Goal: Task Accomplishment & Management: Manage account settings

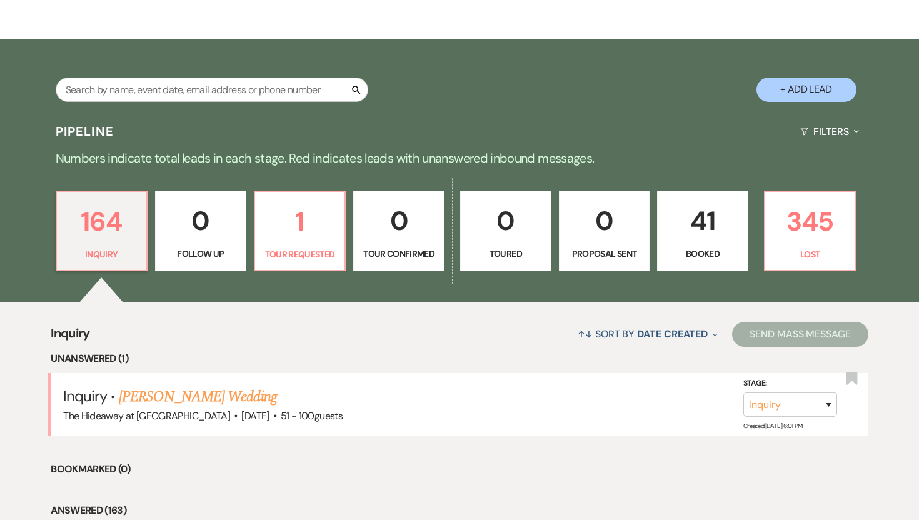
scroll to position [187, 0]
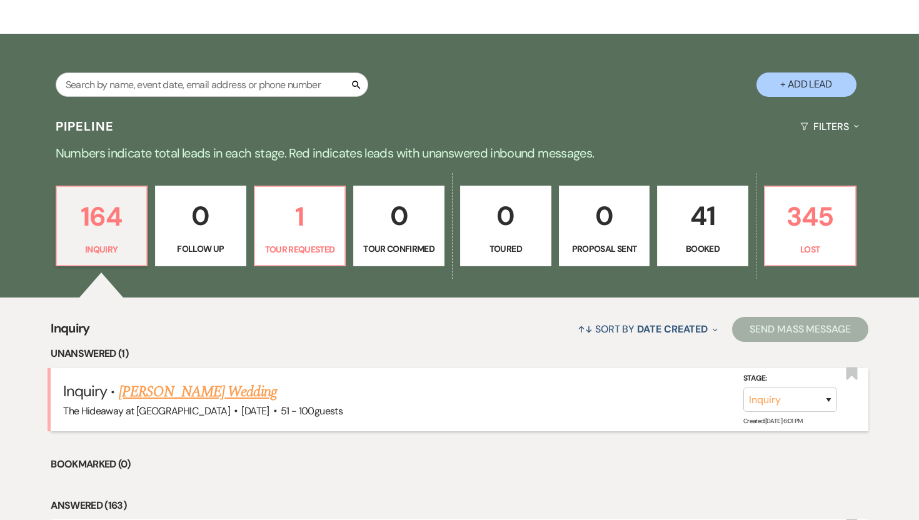
click at [228, 391] on link "[PERSON_NAME] Wedding" at bounding box center [198, 392] width 158 height 23
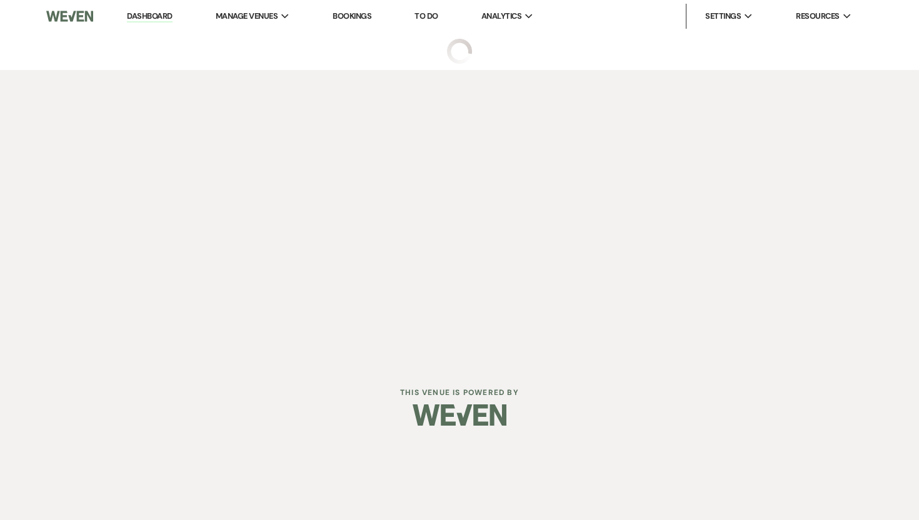
select select "2"
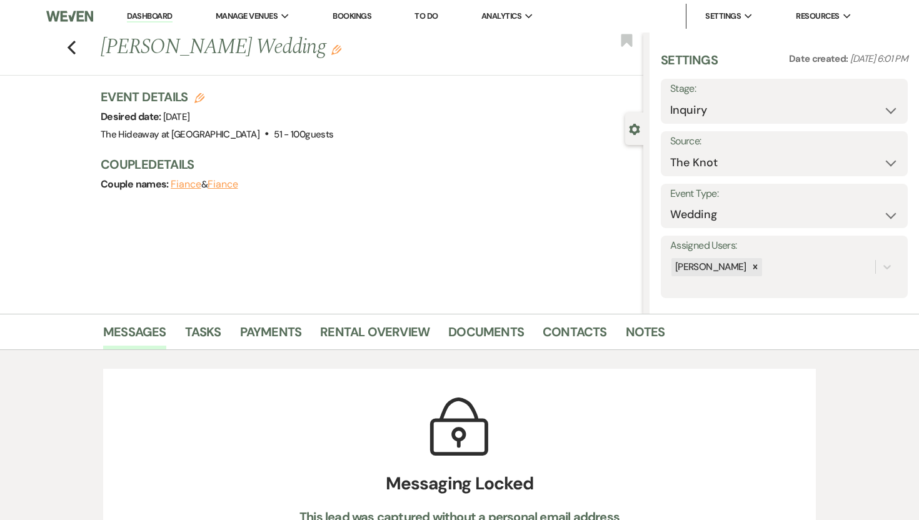
click at [151, 17] on link "Dashboard" at bounding box center [149, 17] width 45 height 12
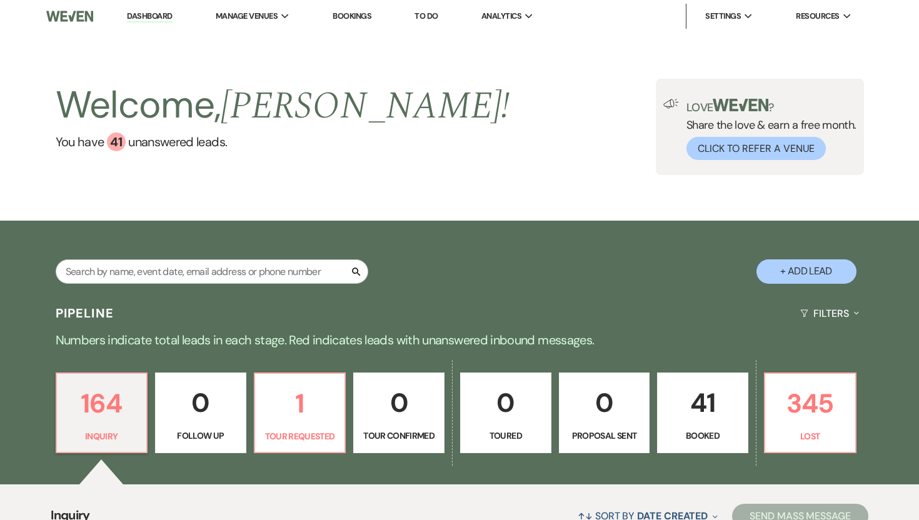
click at [707, 410] on p "41" at bounding box center [703, 403] width 75 height 42
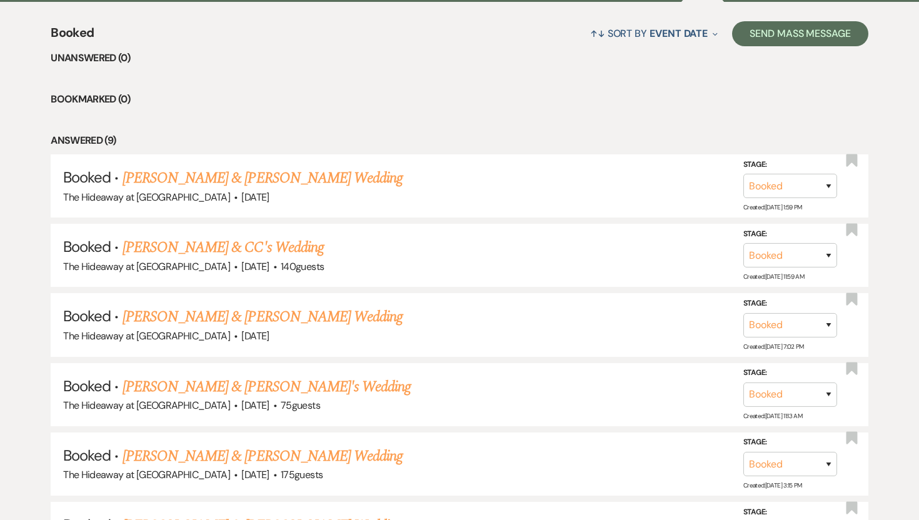
scroll to position [482, 0]
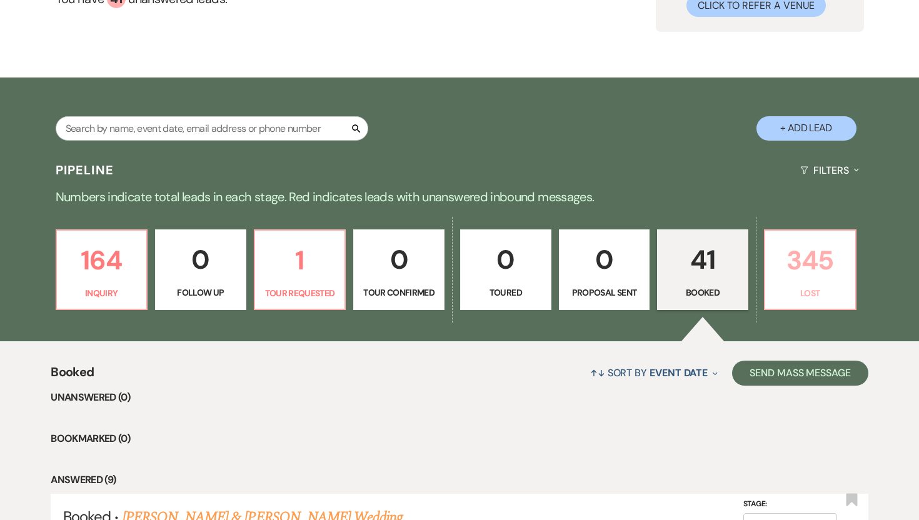
click at [812, 270] on p "345" at bounding box center [810, 261] width 75 height 42
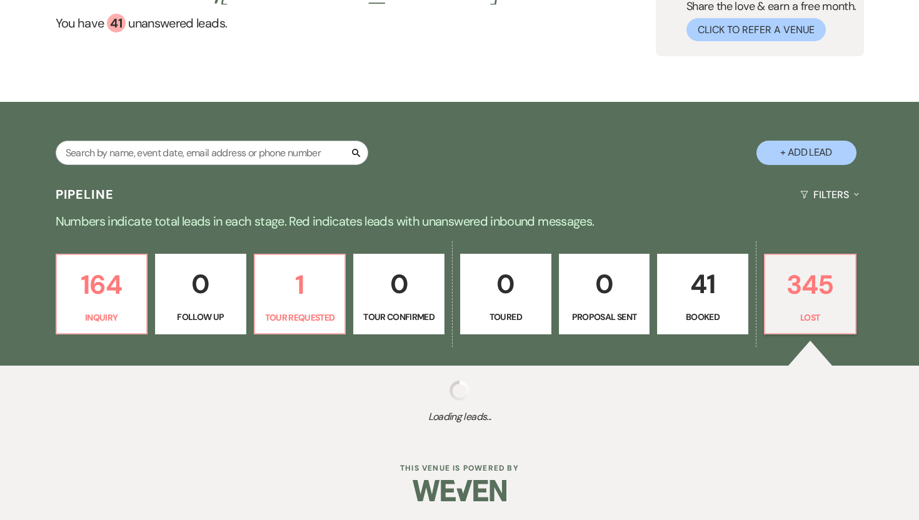
select select "8"
select select "10"
select select "8"
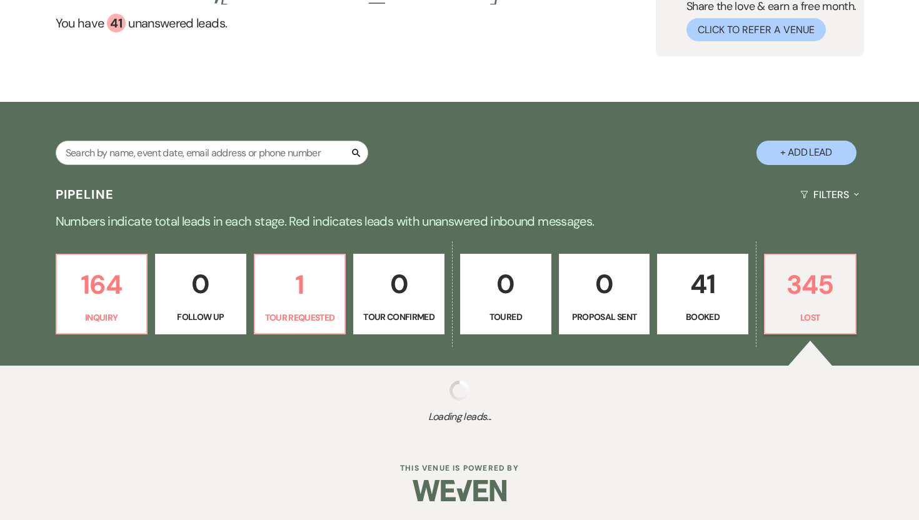
select select "5"
select select "8"
select select "5"
select select "8"
select select "9"
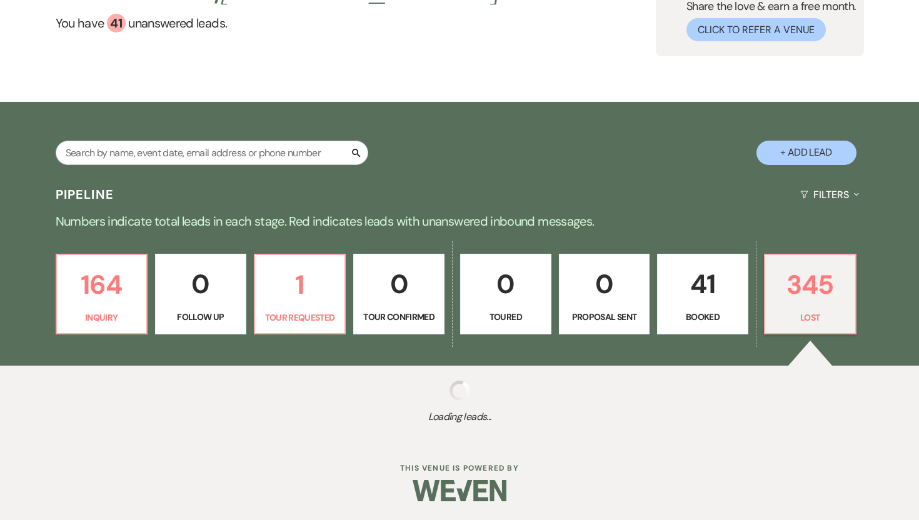
select select "8"
select select "5"
select select "8"
select select "5"
select select "8"
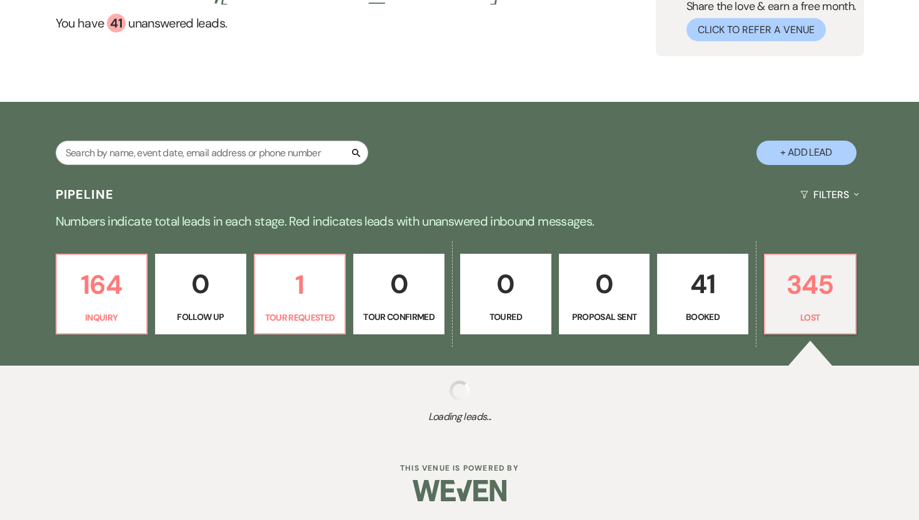
select select "5"
select select "8"
select select "11"
select select "8"
select select "7"
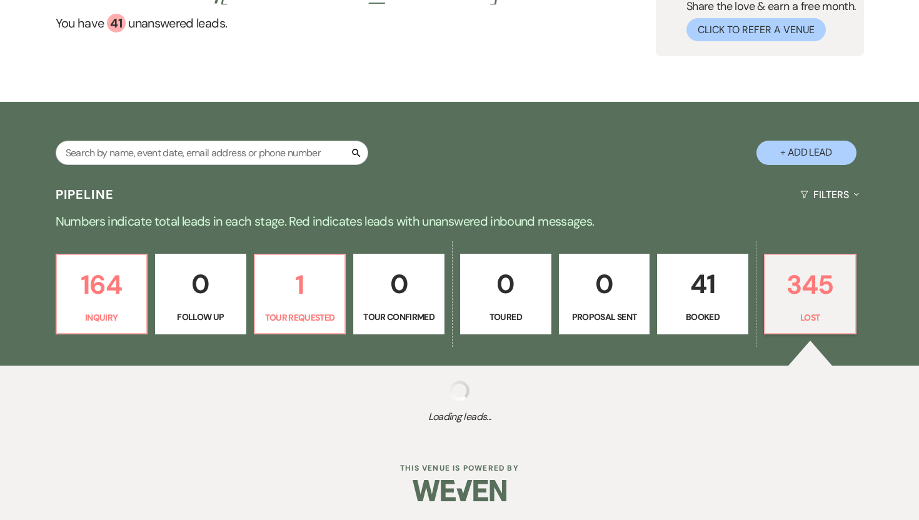
select select "8"
select select "7"
select select "8"
select select "5"
select select "8"
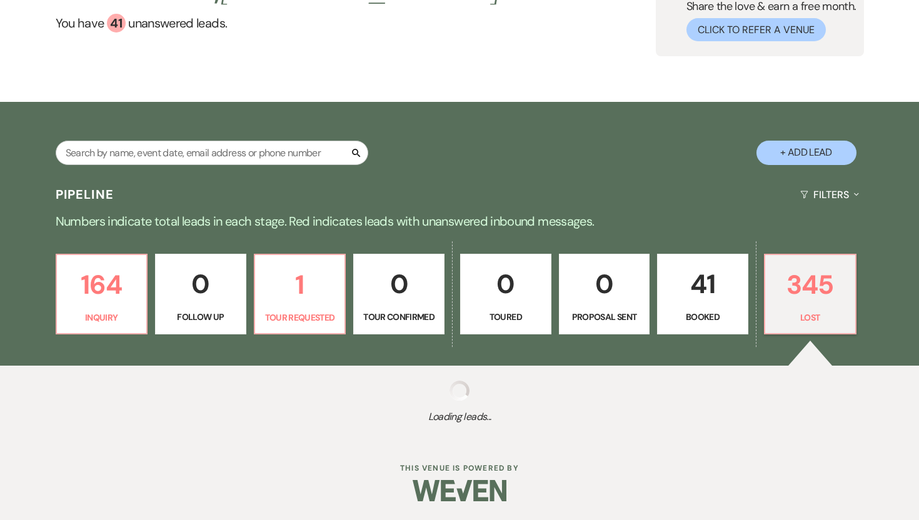
select select "6"
select select "8"
select select "5"
select select "8"
select select "9"
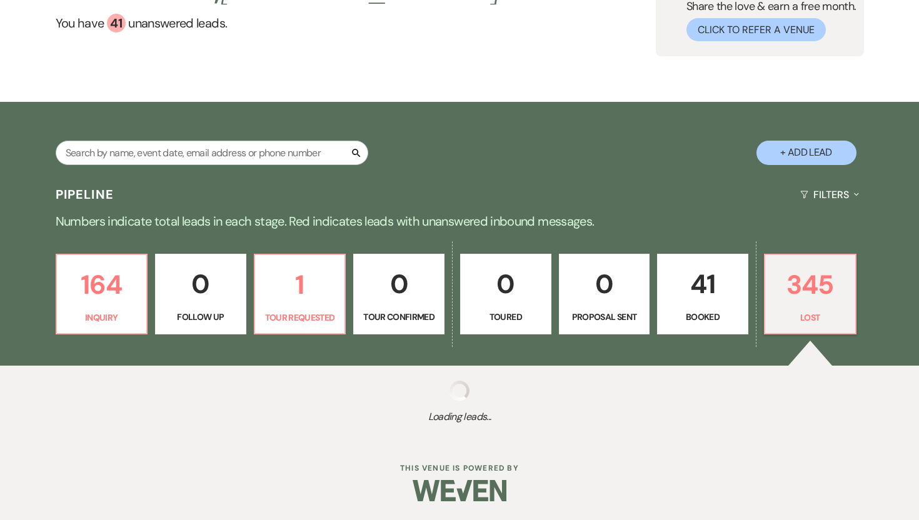
select select "8"
select select "9"
select select "8"
select select "6"
select select "8"
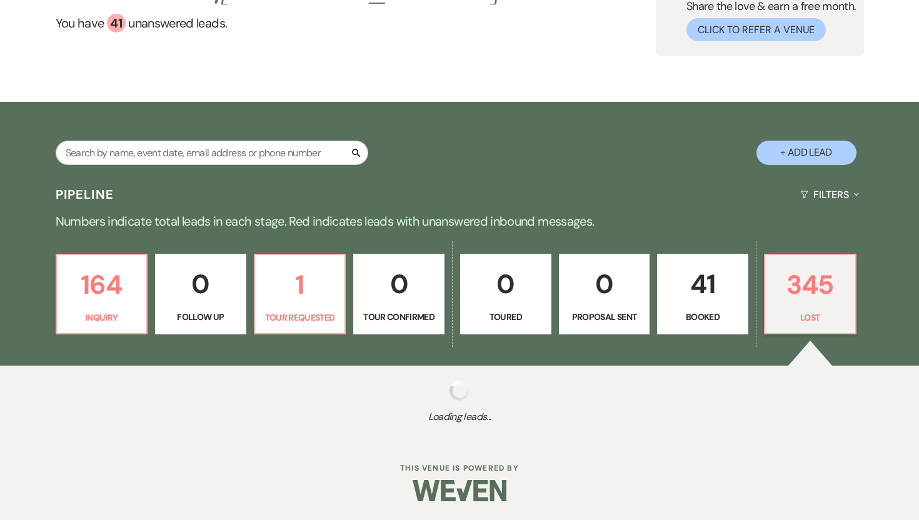
select select "8"
select select "5"
select select "8"
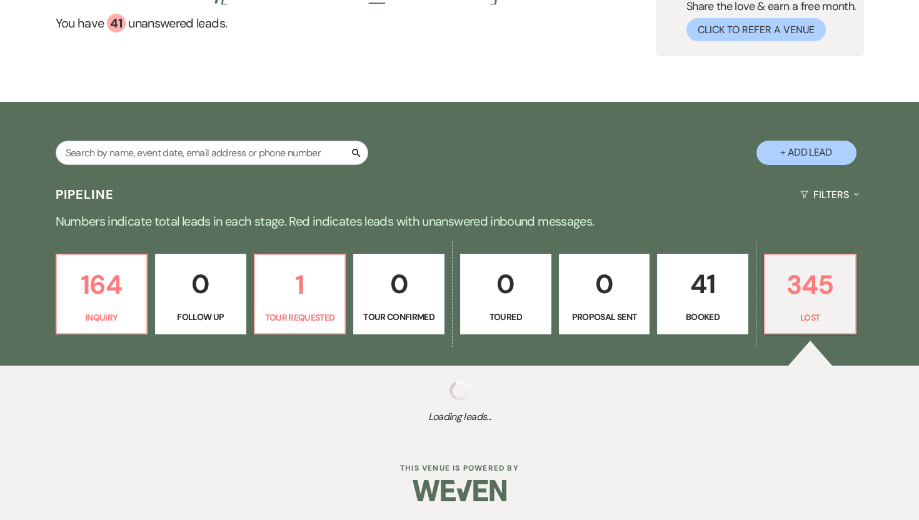
select select "8"
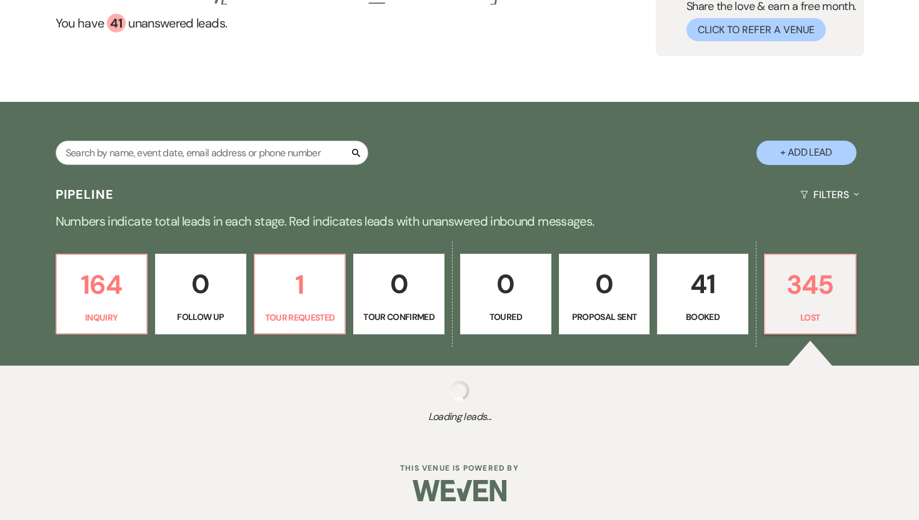
select select "8"
select select "5"
select select "8"
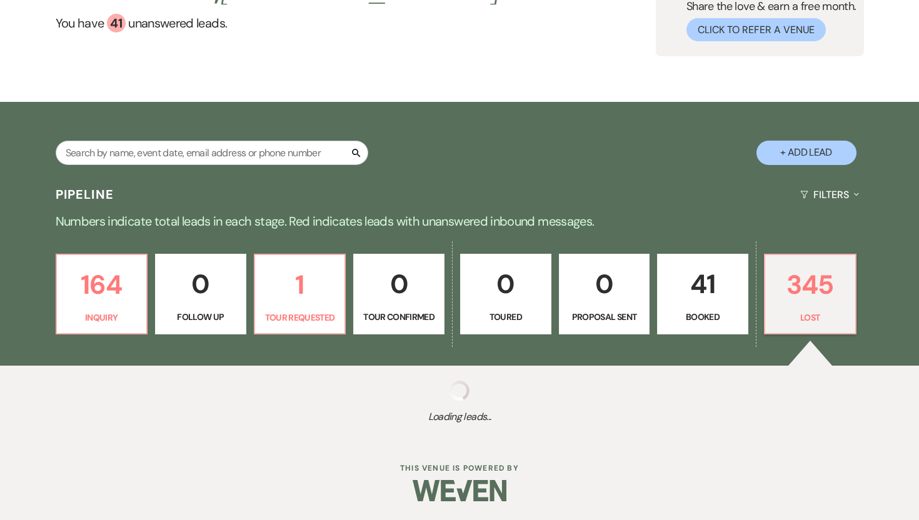
select select "8"
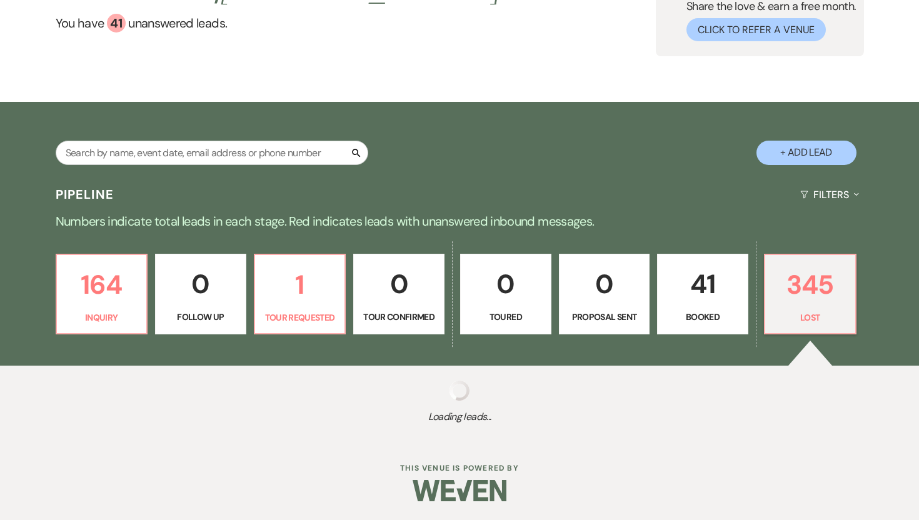
select select "8"
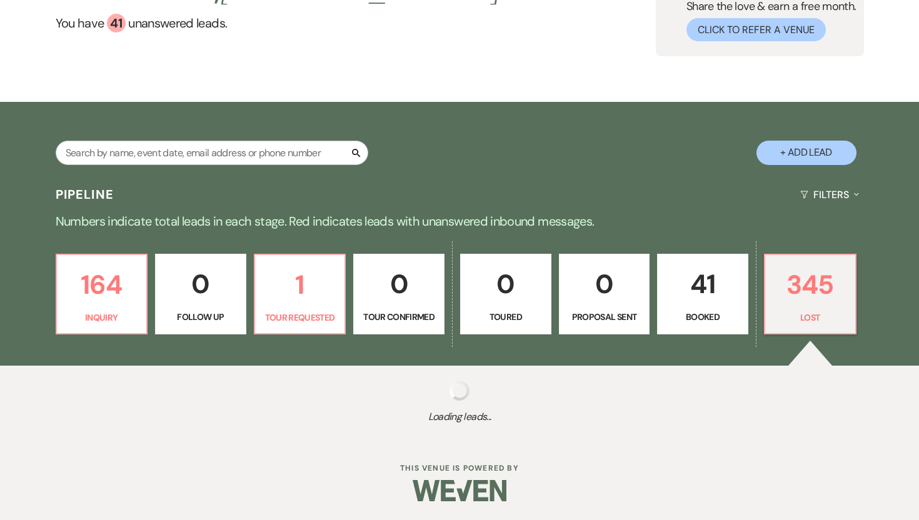
select select "6"
select select "8"
select select "5"
select select "8"
select select "5"
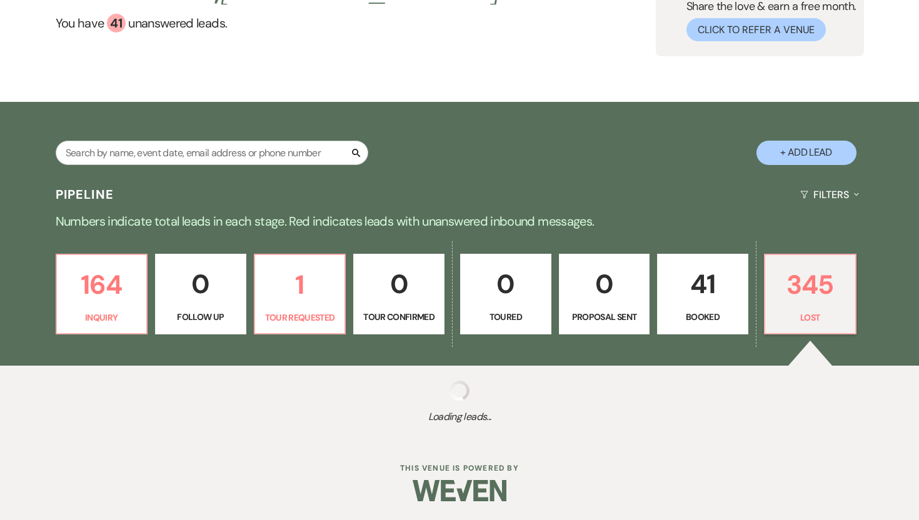
select select "8"
select select "5"
select select "8"
select select "5"
select select "8"
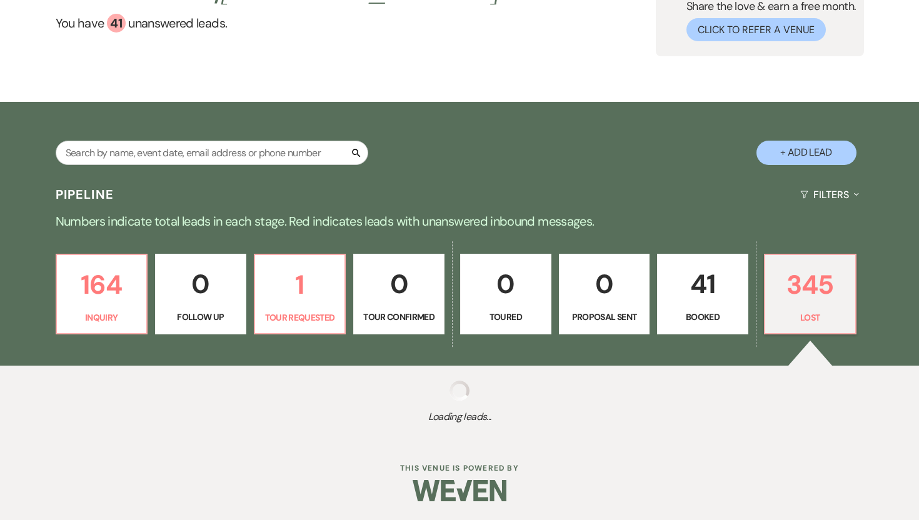
select select "5"
select select "8"
select select "5"
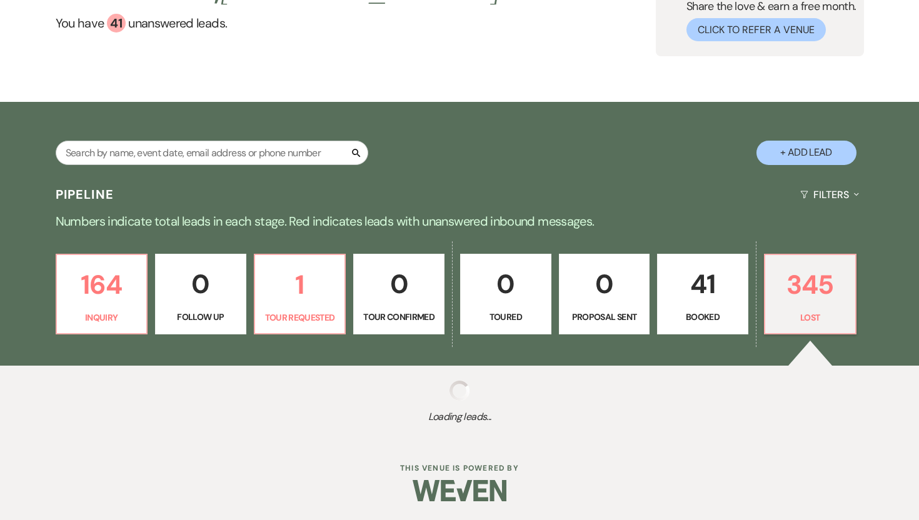
select select "8"
select select "5"
select select "8"
select select "5"
select select "8"
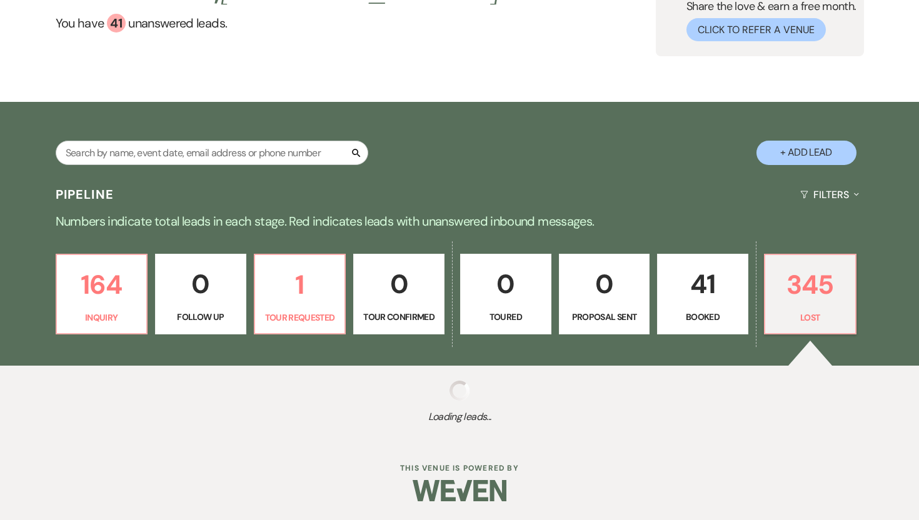
select select "8"
select select "6"
select select "8"
select select "5"
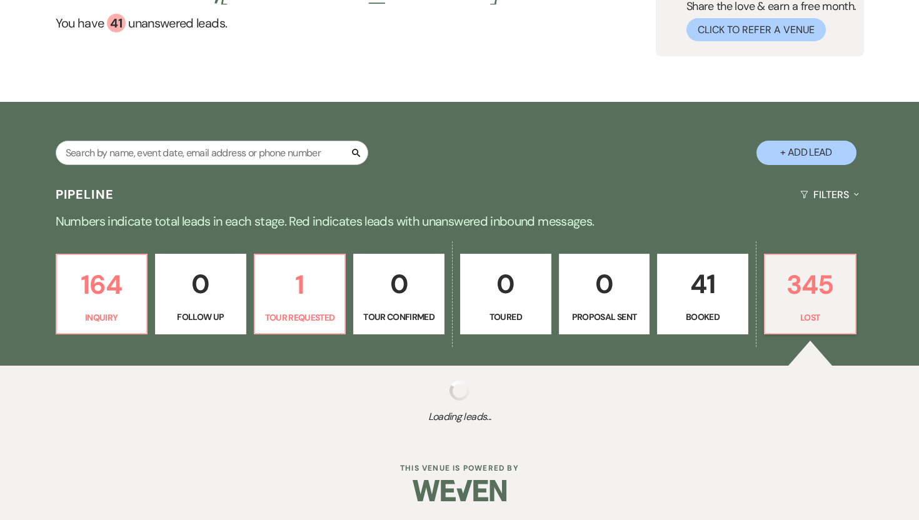
select select "8"
select select "10"
select select "8"
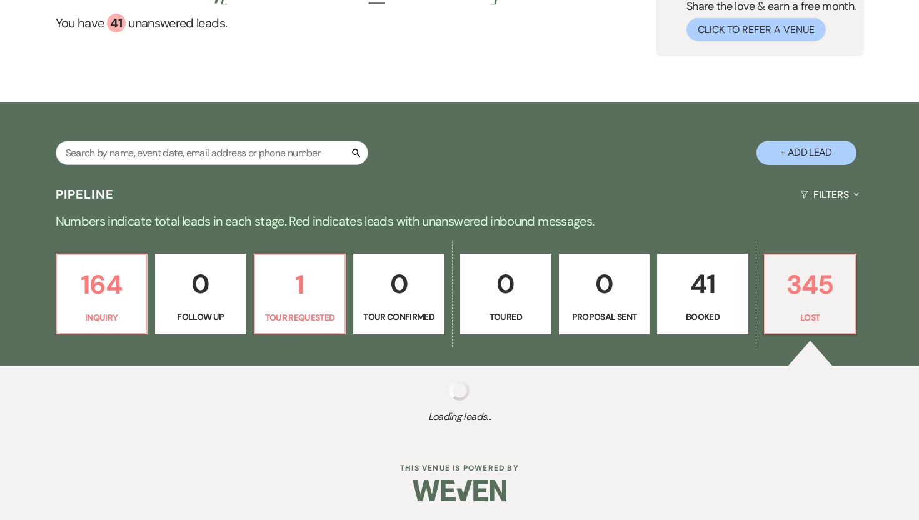
select select "5"
select select "8"
select select "5"
select select "8"
select select "5"
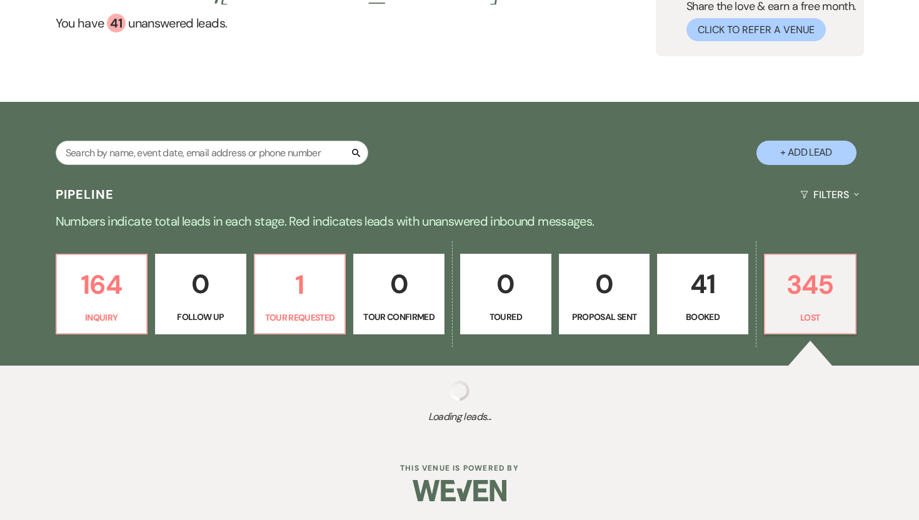
select select "8"
select select "5"
select select "8"
select select "5"
select select "8"
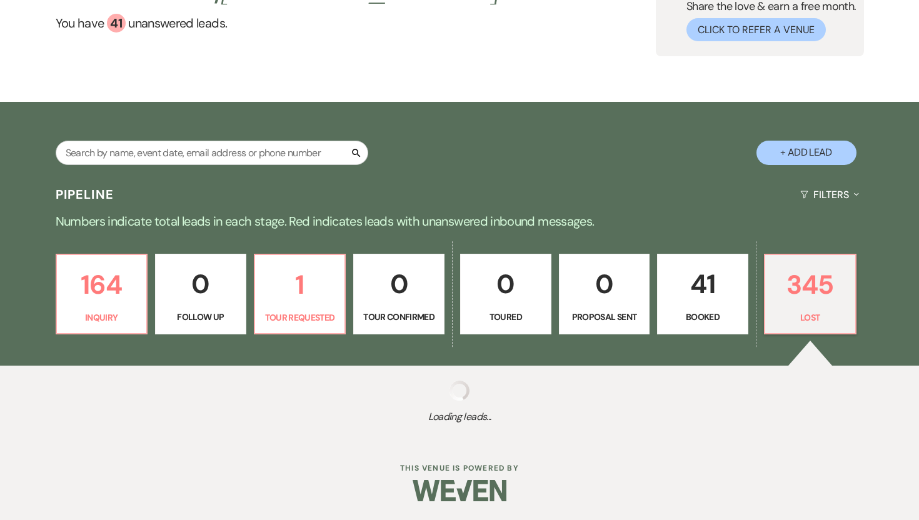
select select "5"
select select "8"
select select "5"
select select "8"
select select "5"
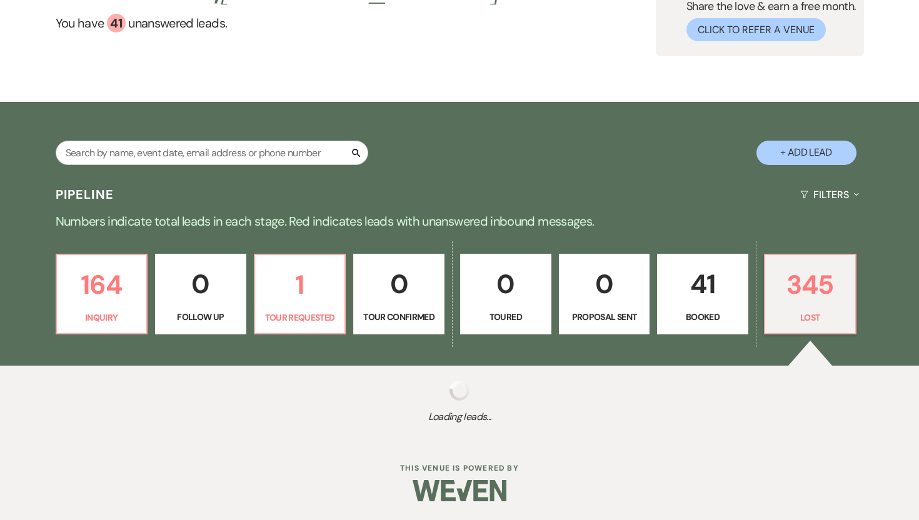
select select "8"
select select "5"
select select "8"
select select "5"
select select "8"
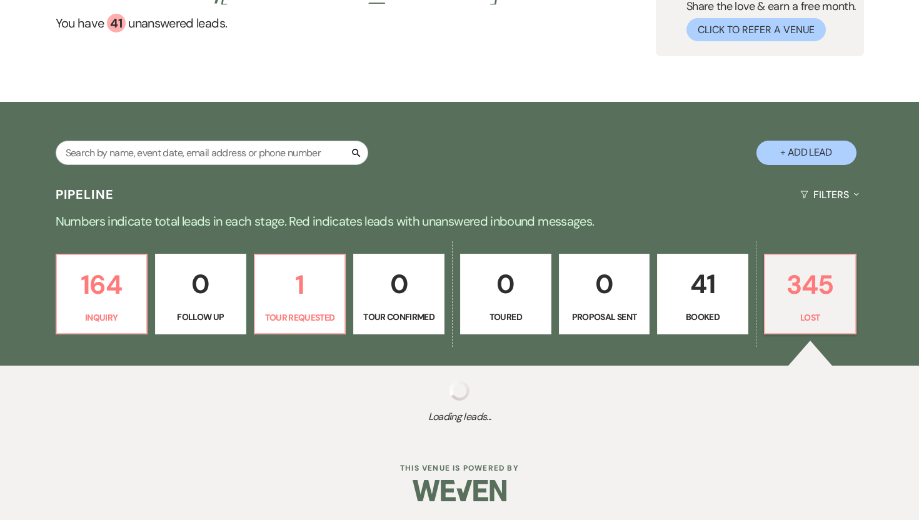
select select "5"
select select "8"
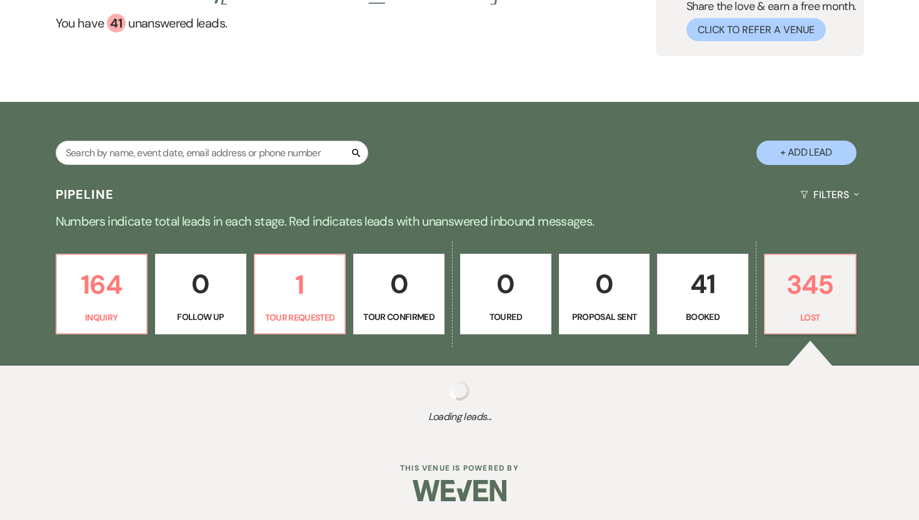
select select "8"
select select "11"
select select "8"
select select "5"
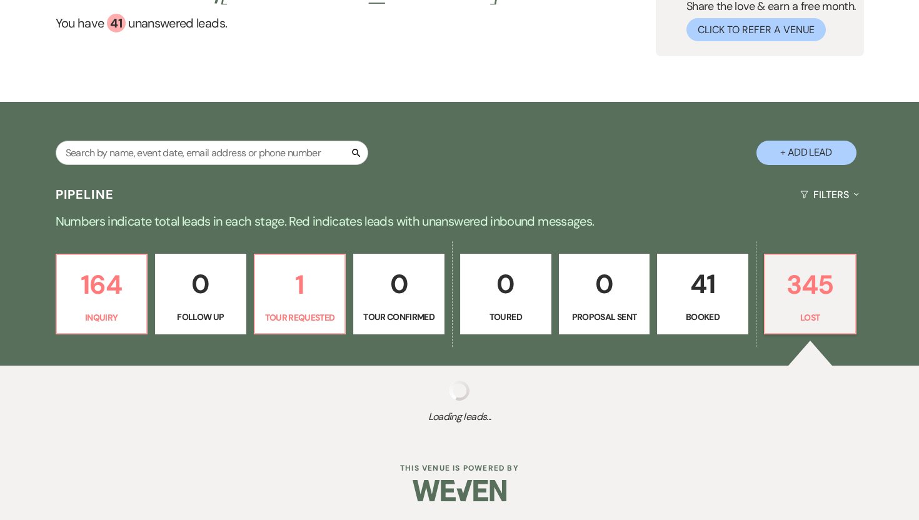
select select "8"
select select "7"
select select "8"
select select "5"
select select "8"
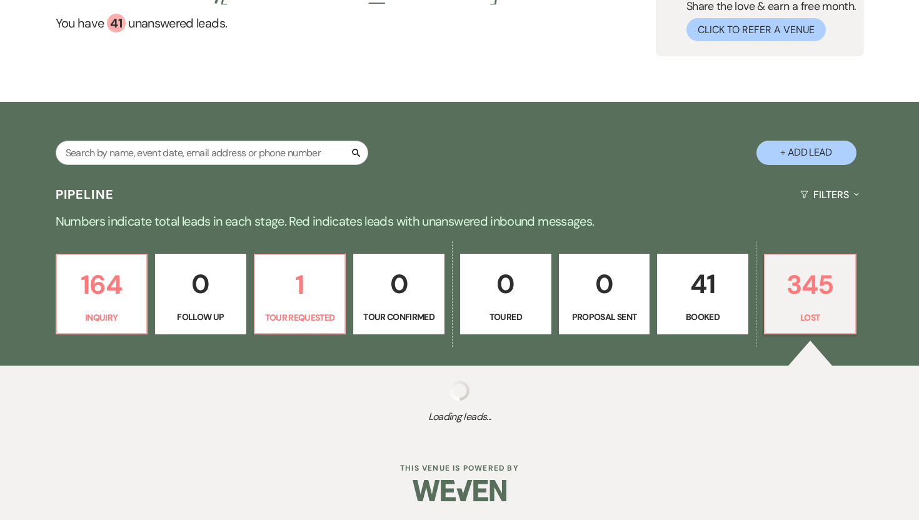
select select "11"
select select "8"
select select "11"
select select "8"
select select "6"
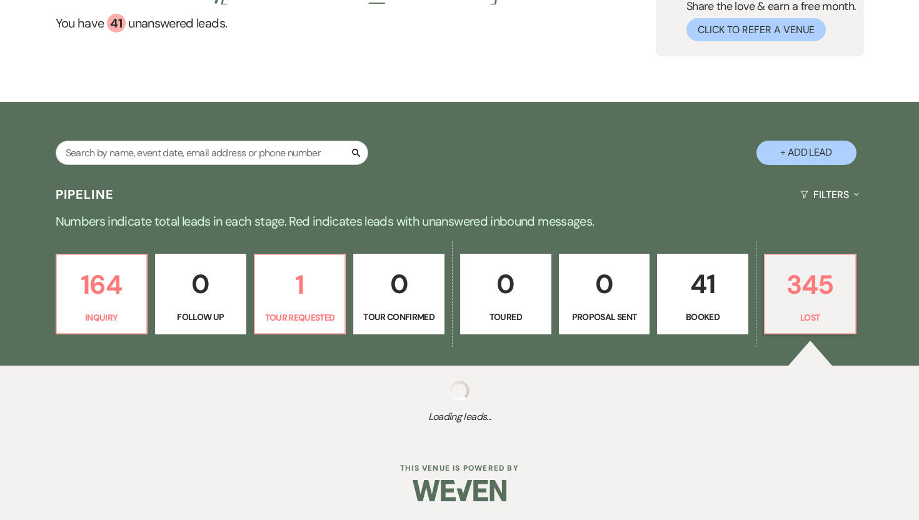
select select "8"
select select "5"
select select "8"
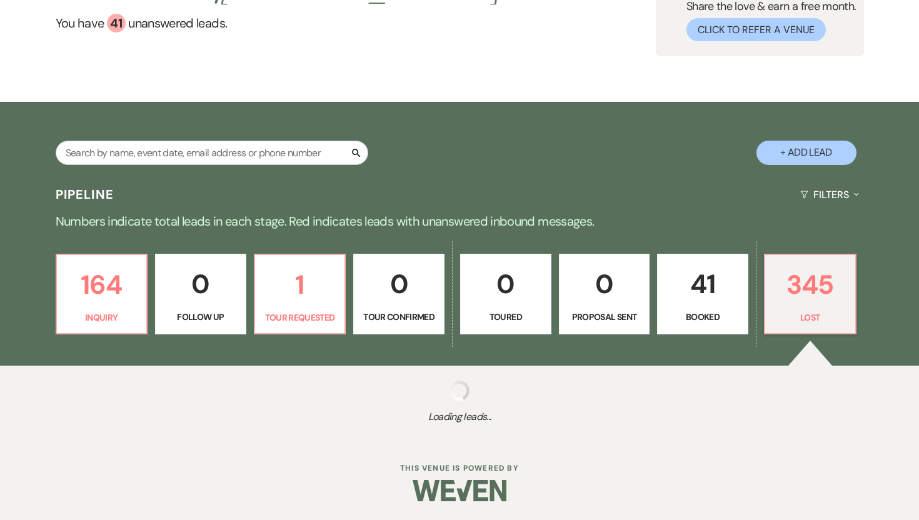
select select "6"
select select "8"
select select "5"
select select "8"
select select "11"
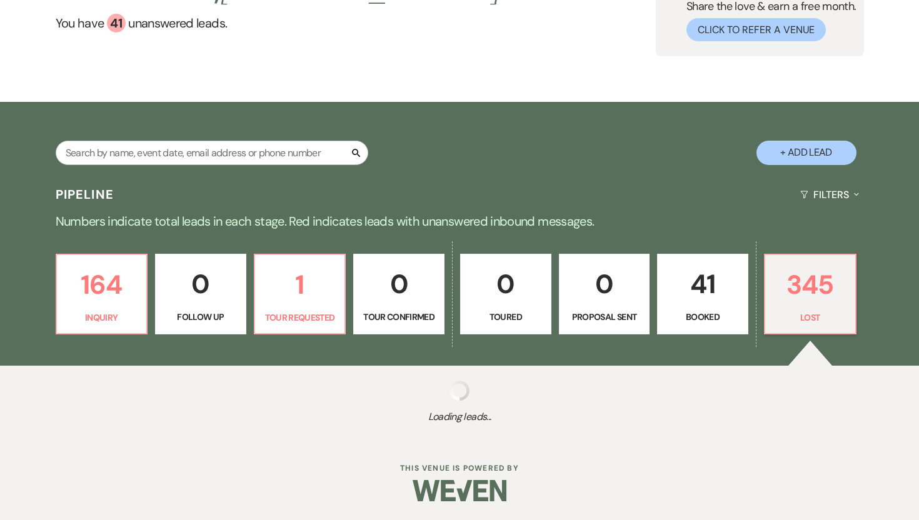
select select "8"
select select "5"
select select "8"
select select "5"
select select "8"
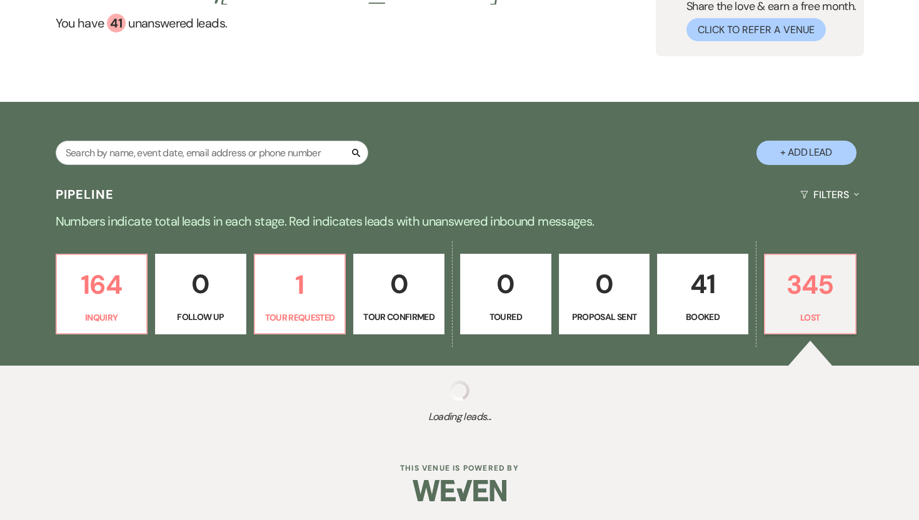
select select "5"
select select "8"
select select "7"
select select "8"
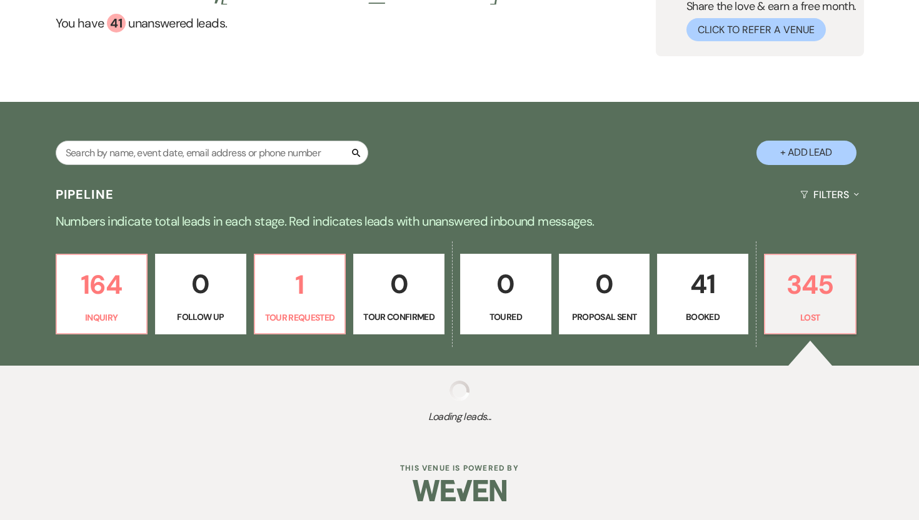
select select "8"
select select "5"
select select "8"
select select "5"
select select "8"
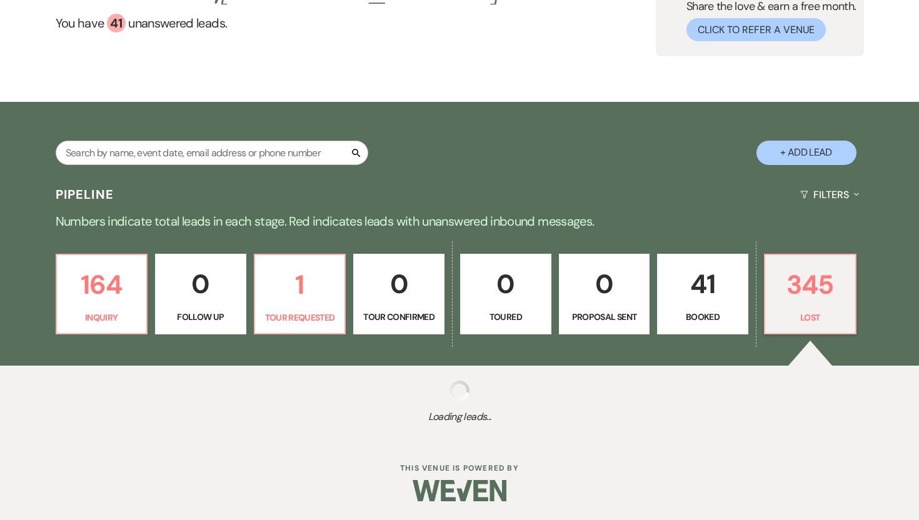
select select "8"
select select "10"
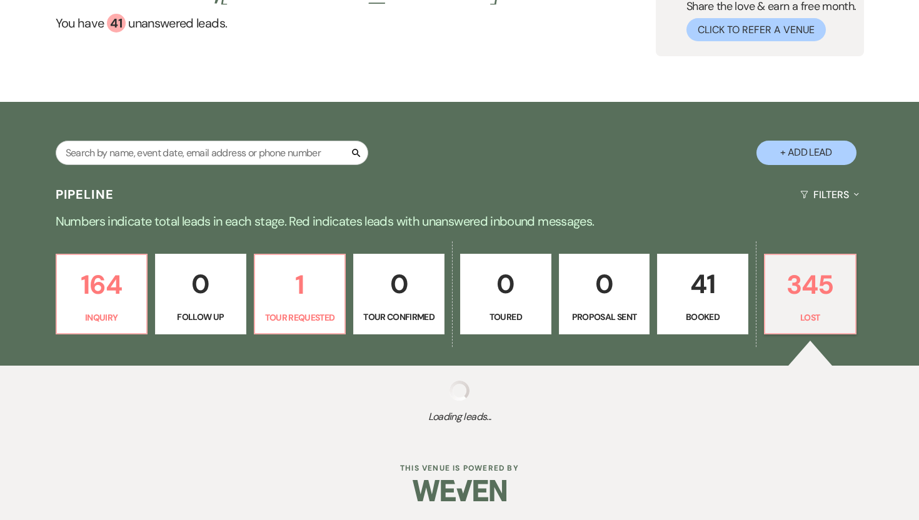
select select "8"
select select "5"
select select "8"
select select "5"
select select "8"
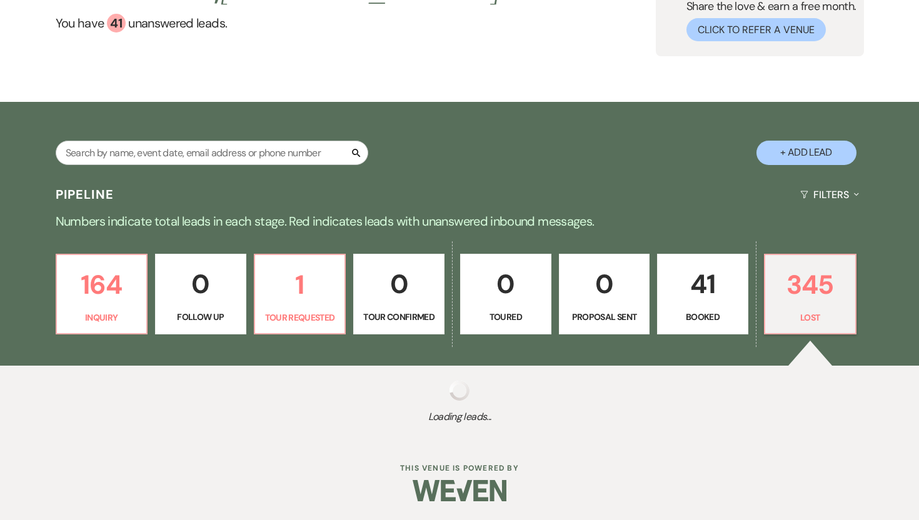
select select "8"
select select "6"
select select "8"
select select "5"
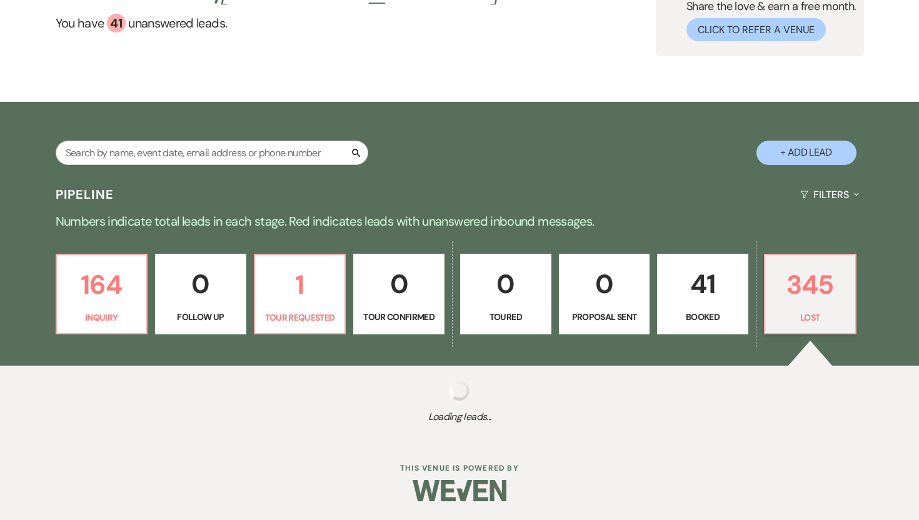
select select "8"
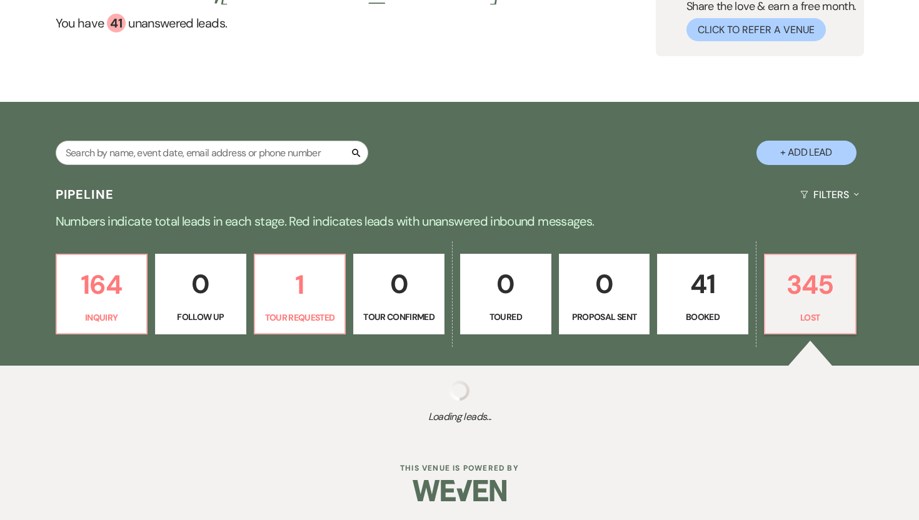
select select "5"
select select "8"
select select "5"
select select "8"
select select "5"
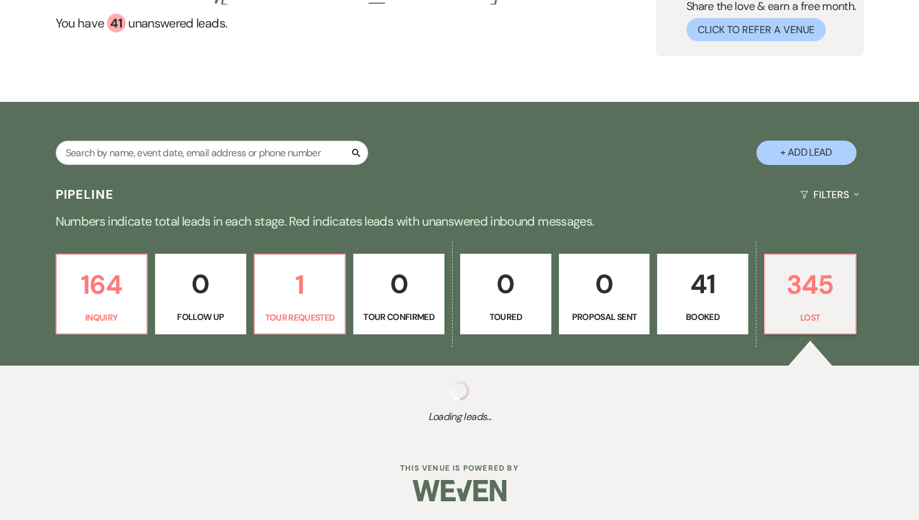
select select "8"
select select "5"
select select "8"
select select "5"
select select "8"
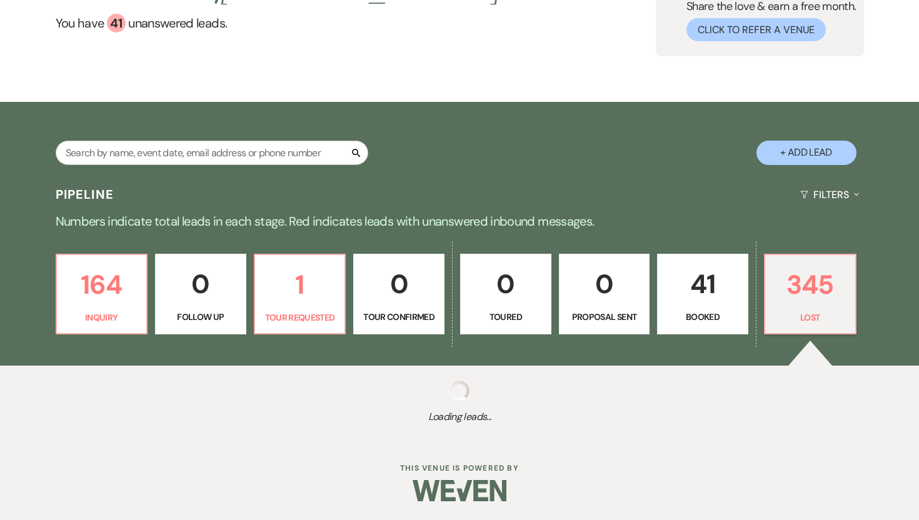
select select "5"
select select "8"
select select "10"
select select "8"
select select "10"
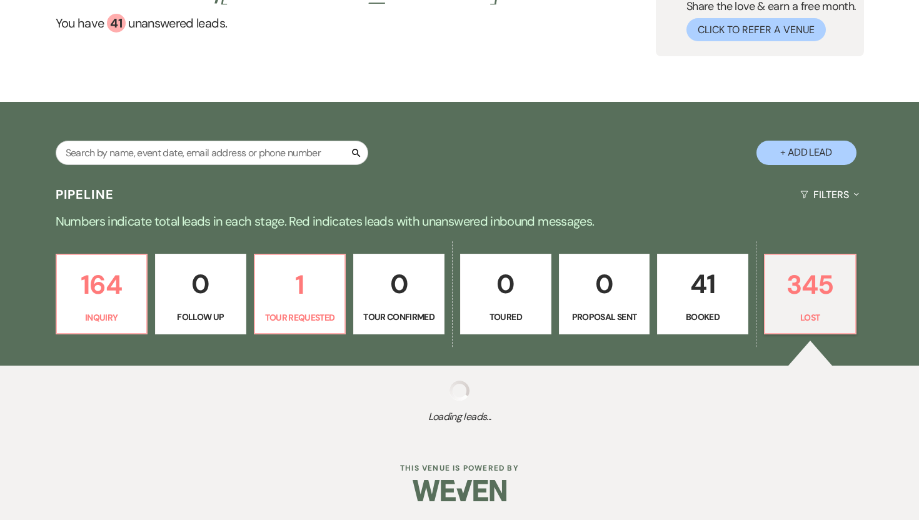
select select "8"
select select "5"
select select "8"
select select "5"
select select "8"
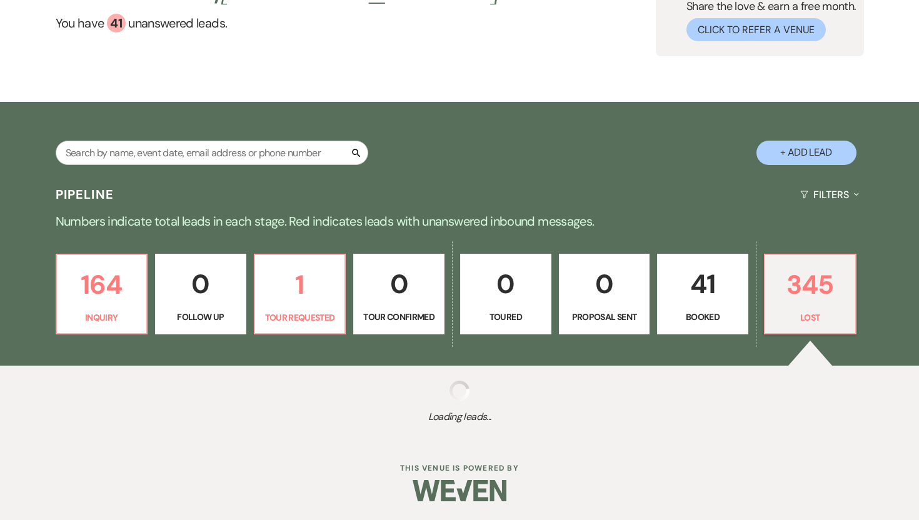
select select "5"
select select "8"
select select "5"
select select "8"
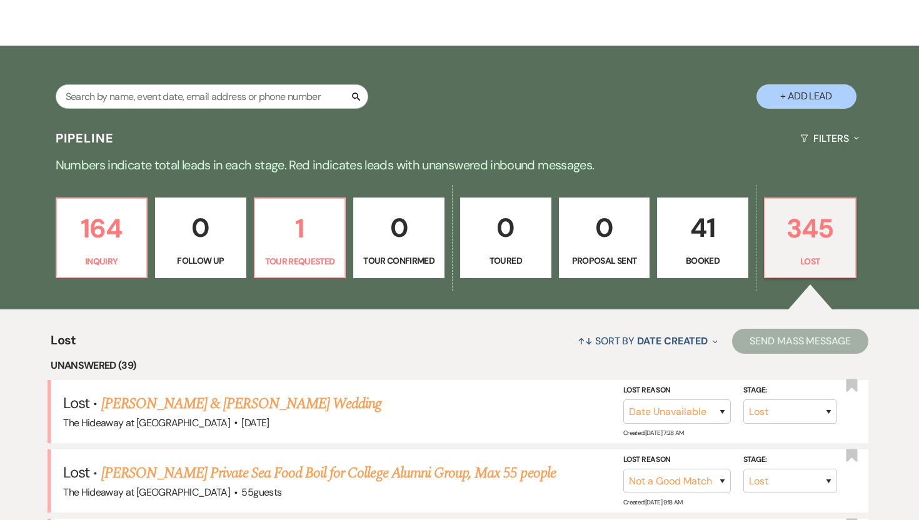
scroll to position [174, 0]
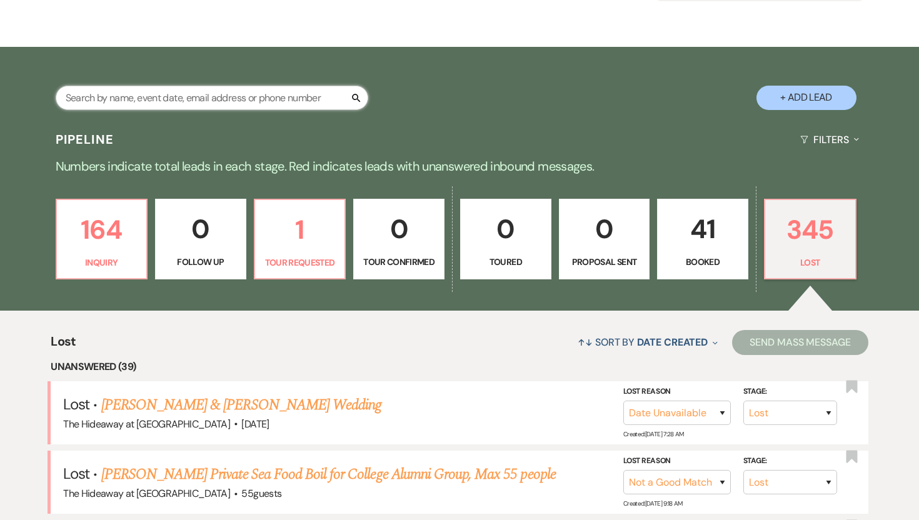
click at [330, 94] on input "text" at bounding box center [212, 98] width 313 height 24
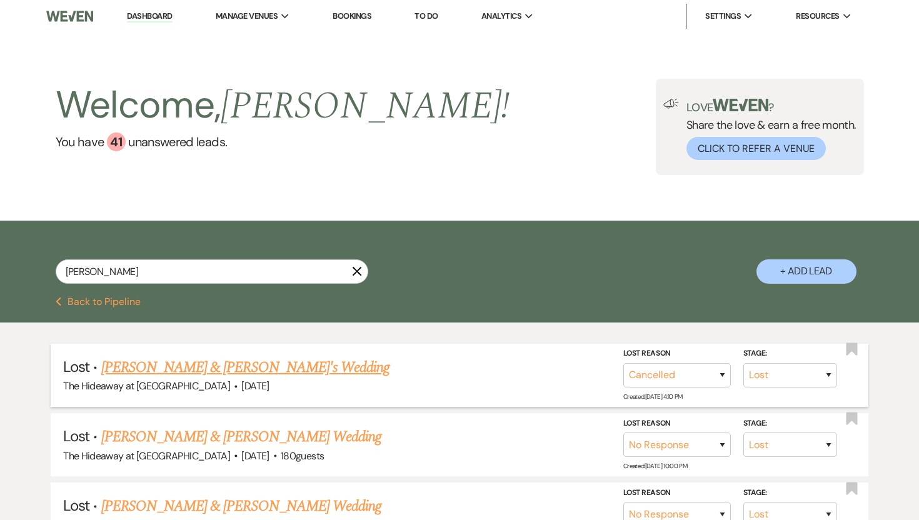
click at [234, 387] on span "·" at bounding box center [236, 387] width 4 height 0
click at [209, 362] on link "[PERSON_NAME] & [PERSON_NAME]'s Wedding" at bounding box center [245, 368] width 289 height 23
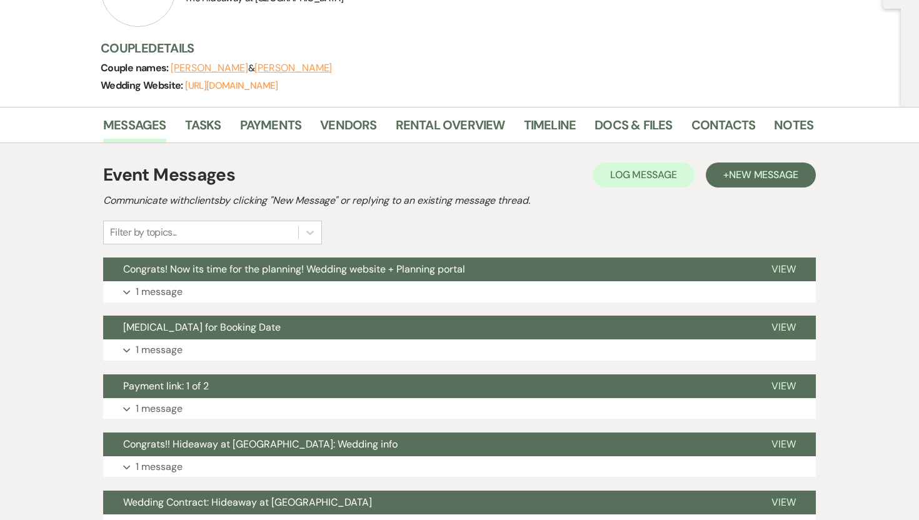
scroll to position [309, 0]
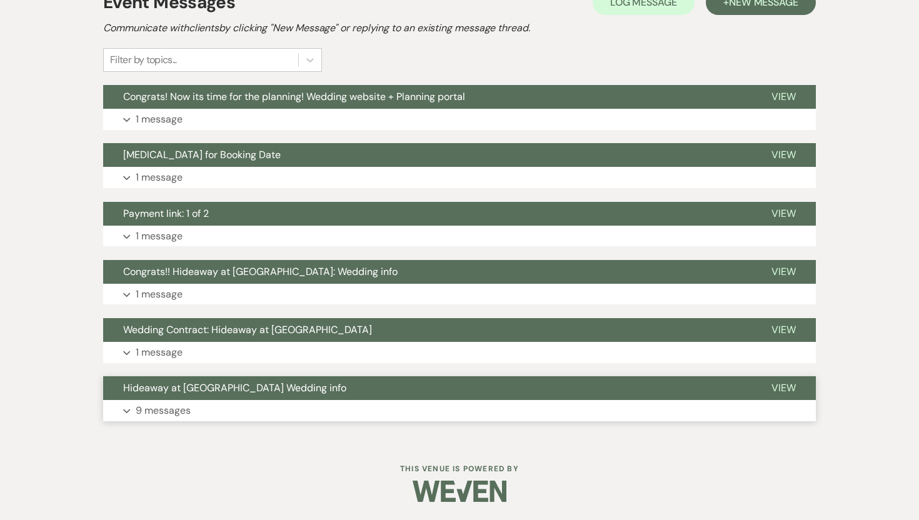
click at [174, 410] on p "9 messages" at bounding box center [163, 411] width 55 height 16
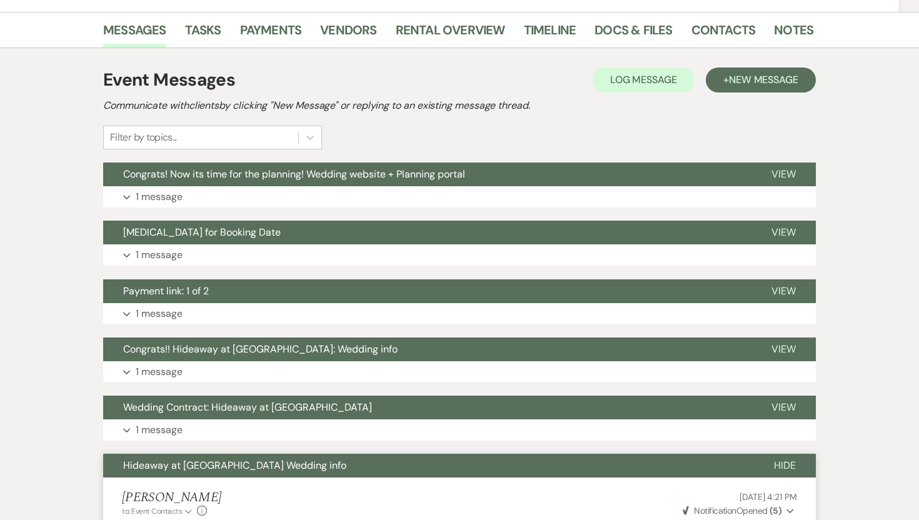
scroll to position [0, 0]
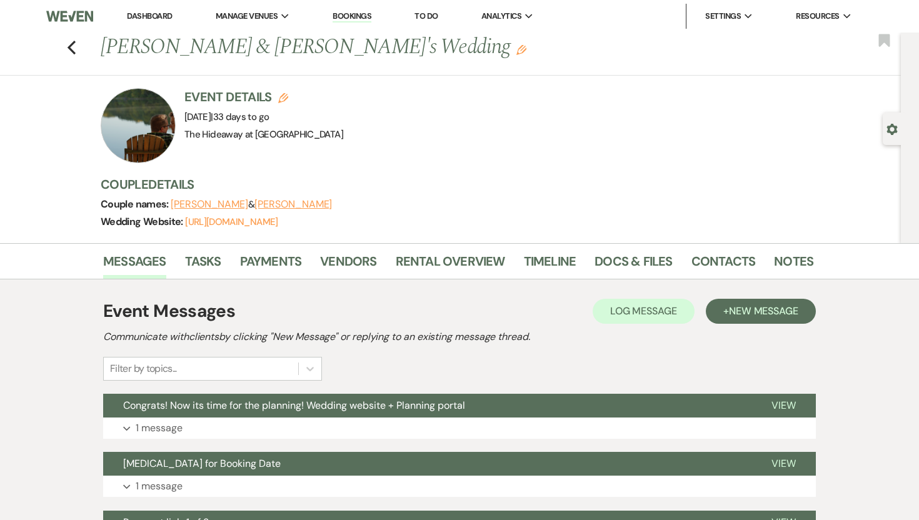
click at [270, 203] on button "[PERSON_NAME]" at bounding box center [294, 205] width 78 height 10
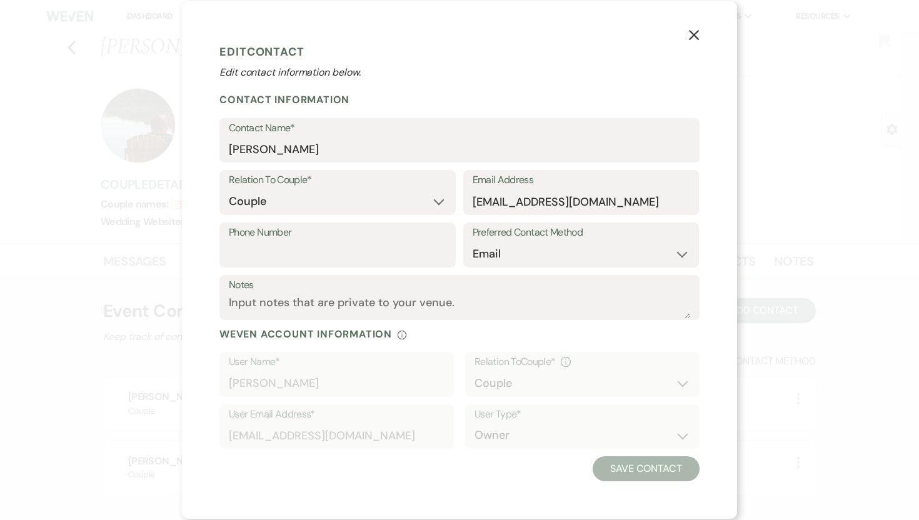
click at [697, 31] on use "button" at bounding box center [694, 35] width 10 height 10
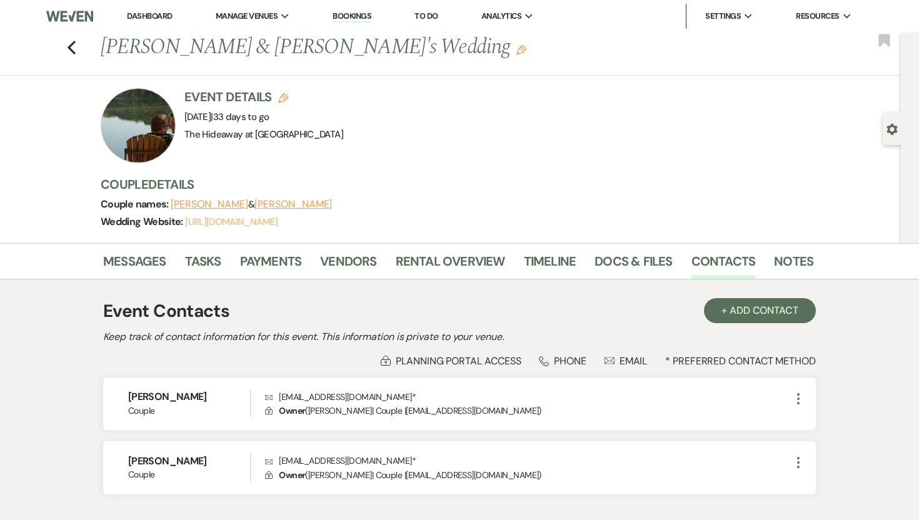
click at [278, 219] on link "[URL][DOMAIN_NAME]" at bounding box center [231, 222] width 93 height 13
click at [66, 46] on div "Previous [PERSON_NAME] & [PERSON_NAME]'s Wedding Edit Bookmark" at bounding box center [448, 54] width 908 height 43
click at [69, 46] on use "button" at bounding box center [72, 48] width 8 height 14
